Goal: Task Accomplishment & Management: Use online tool/utility

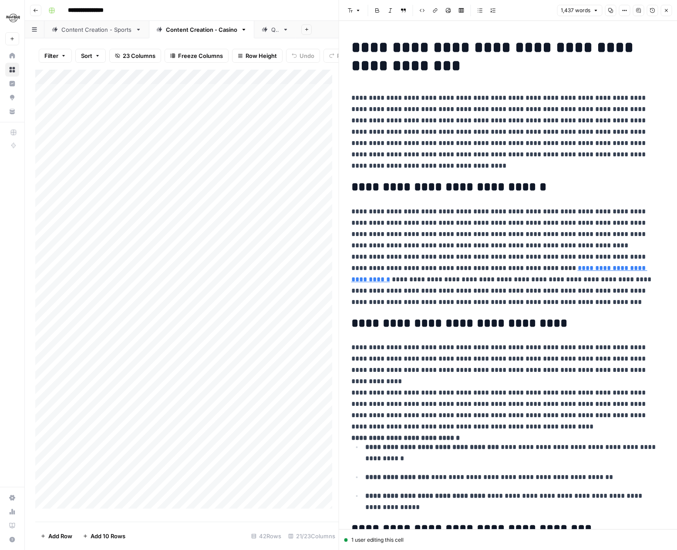
click at [670, 8] on button "Close" at bounding box center [665, 10] width 11 height 11
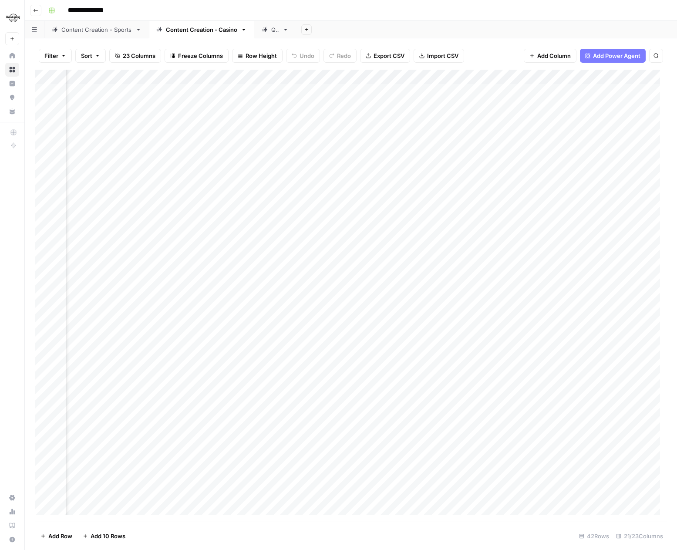
scroll to position [0, 1115]
click at [451, 237] on div "Add Column" at bounding box center [350, 296] width 631 height 452
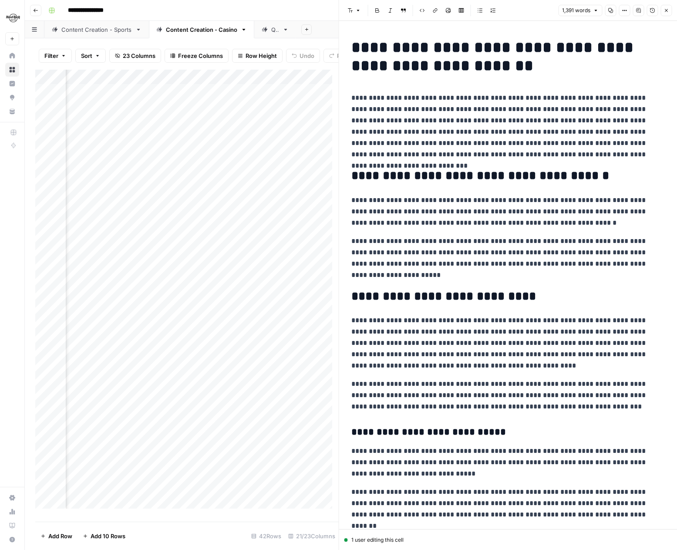
click at [666, 12] on icon "button" at bounding box center [665, 10] width 5 height 5
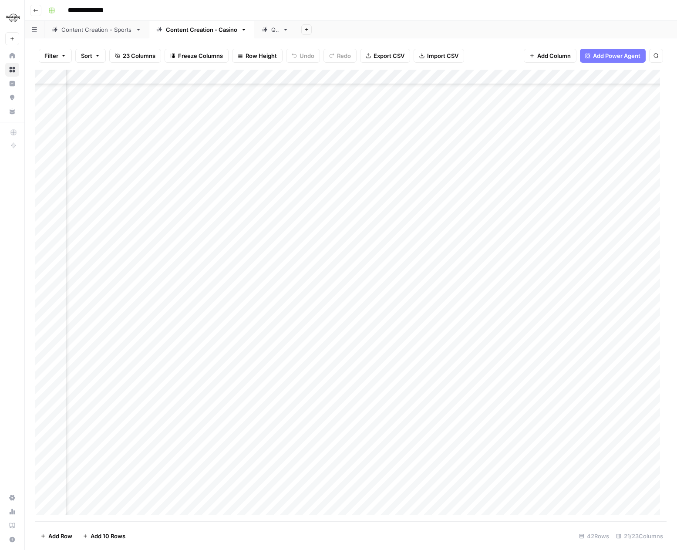
scroll to position [205, 1015]
click at [329, 463] on div "Add Column" at bounding box center [350, 296] width 631 height 452
